Goal: Communication & Community: Connect with others

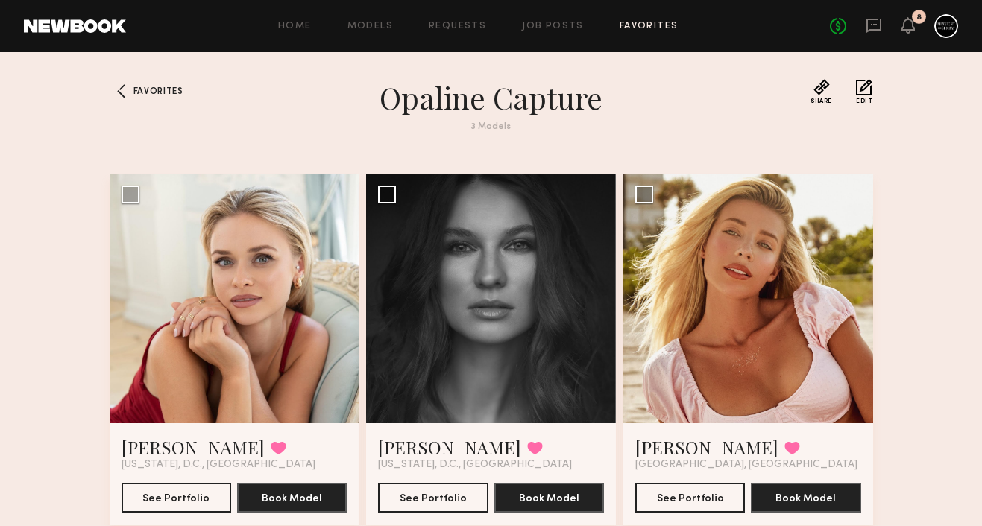
scroll to position [48, 0]
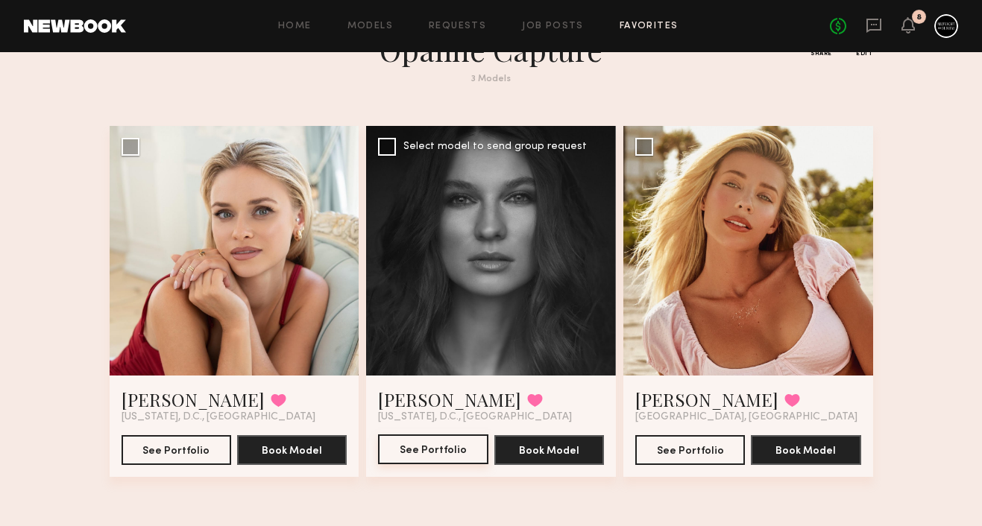
click at [446, 444] on button "See Portfolio" at bounding box center [433, 449] width 110 height 30
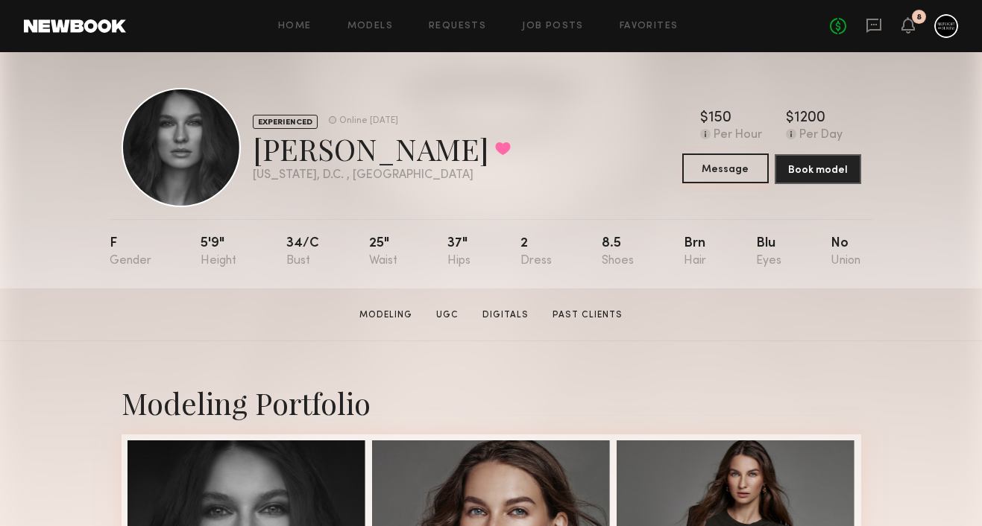
click at [729, 171] on button "Message" at bounding box center [725, 169] width 86 height 30
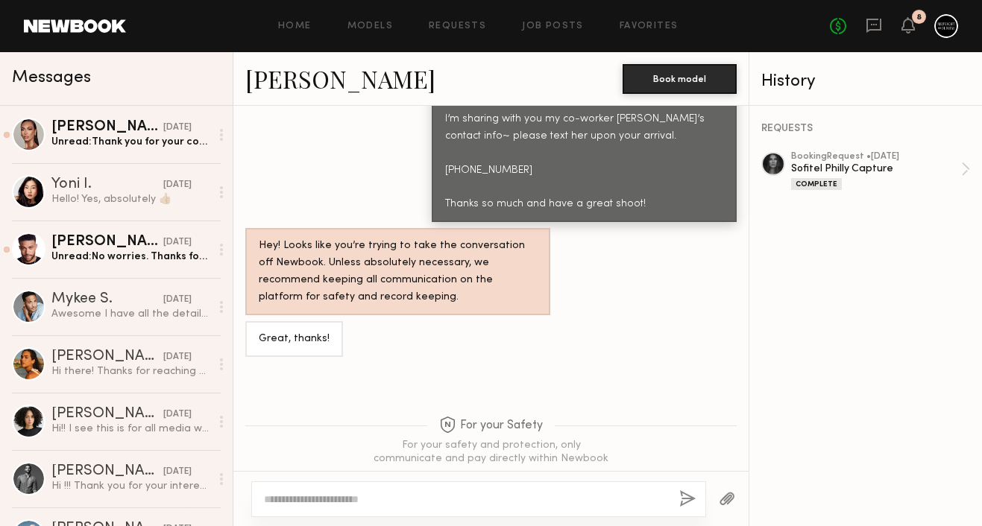
scroll to position [1277, 0]
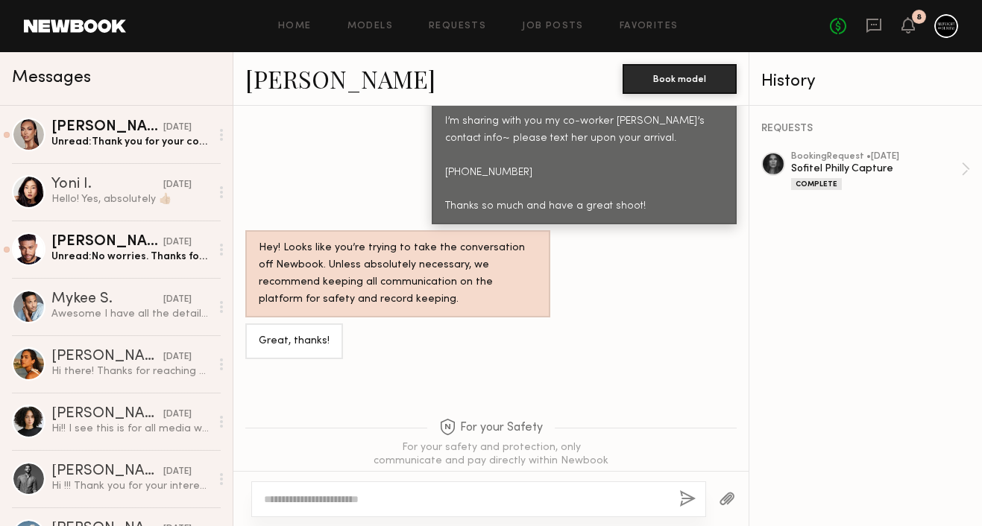
click at [404, 500] on textarea at bounding box center [465, 499] width 403 height 15
type textarea "**********"
